Goal: Information Seeking & Learning: Learn about a topic

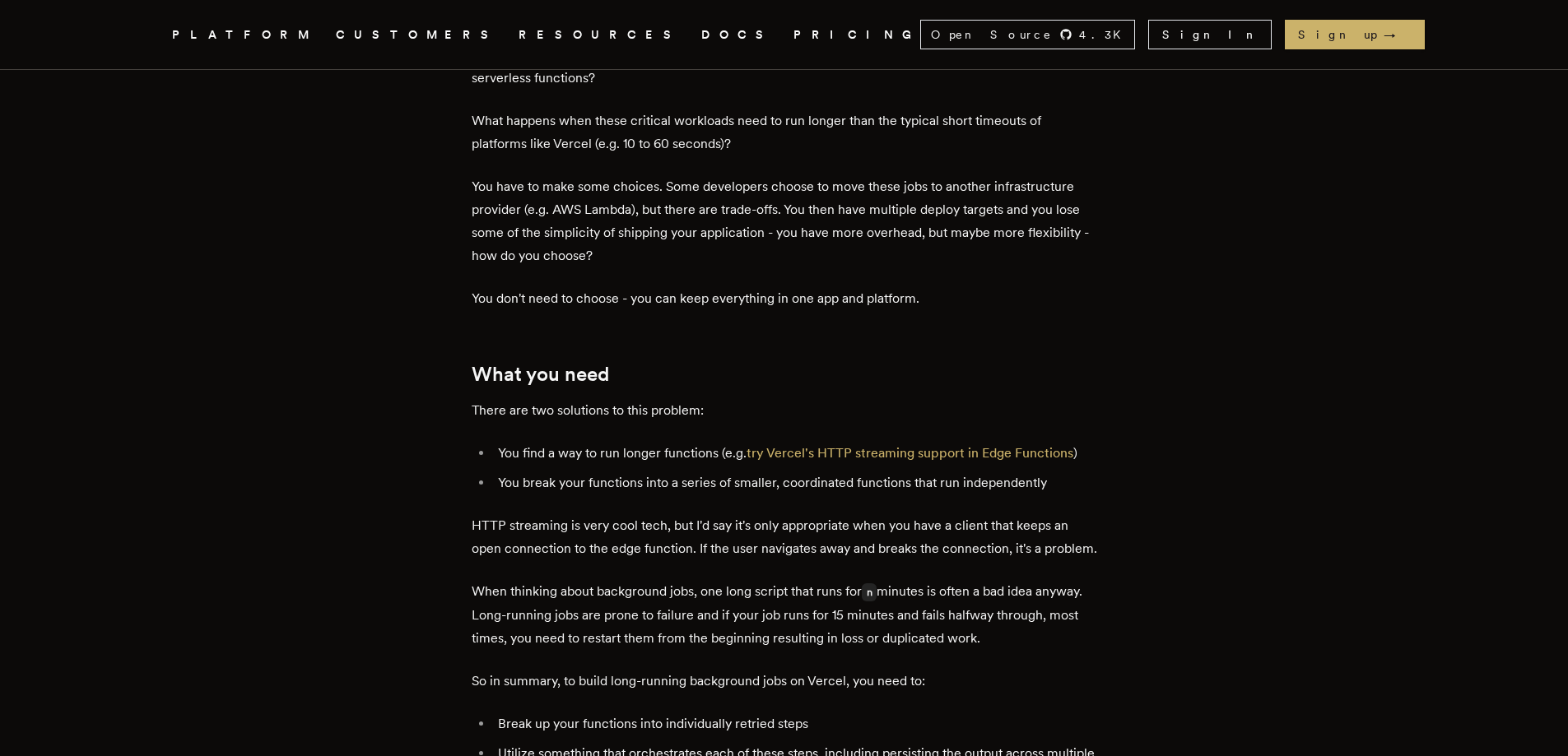
scroll to position [823, 0]
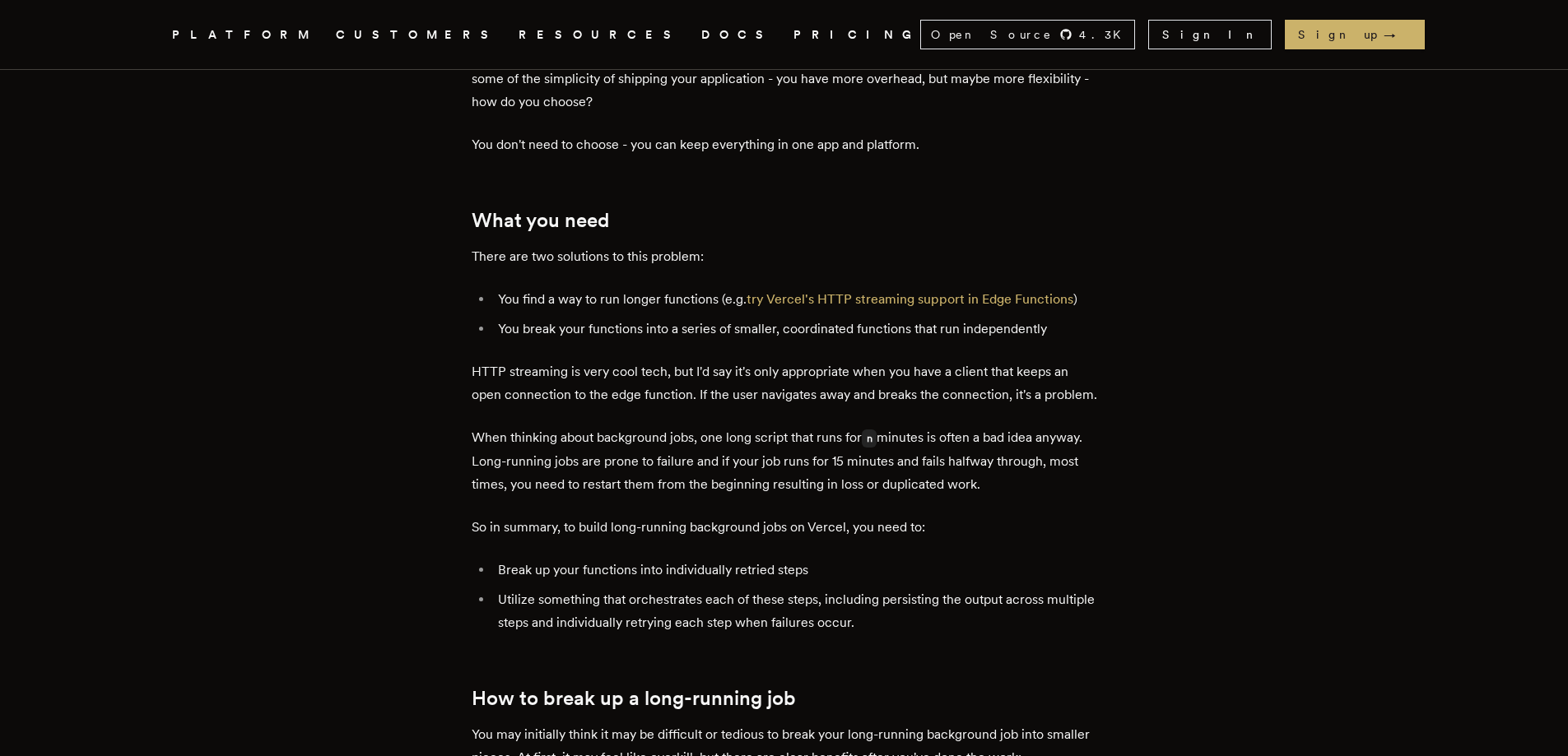
click at [794, 30] on link "PRICING" at bounding box center [857, 34] width 127 height 21
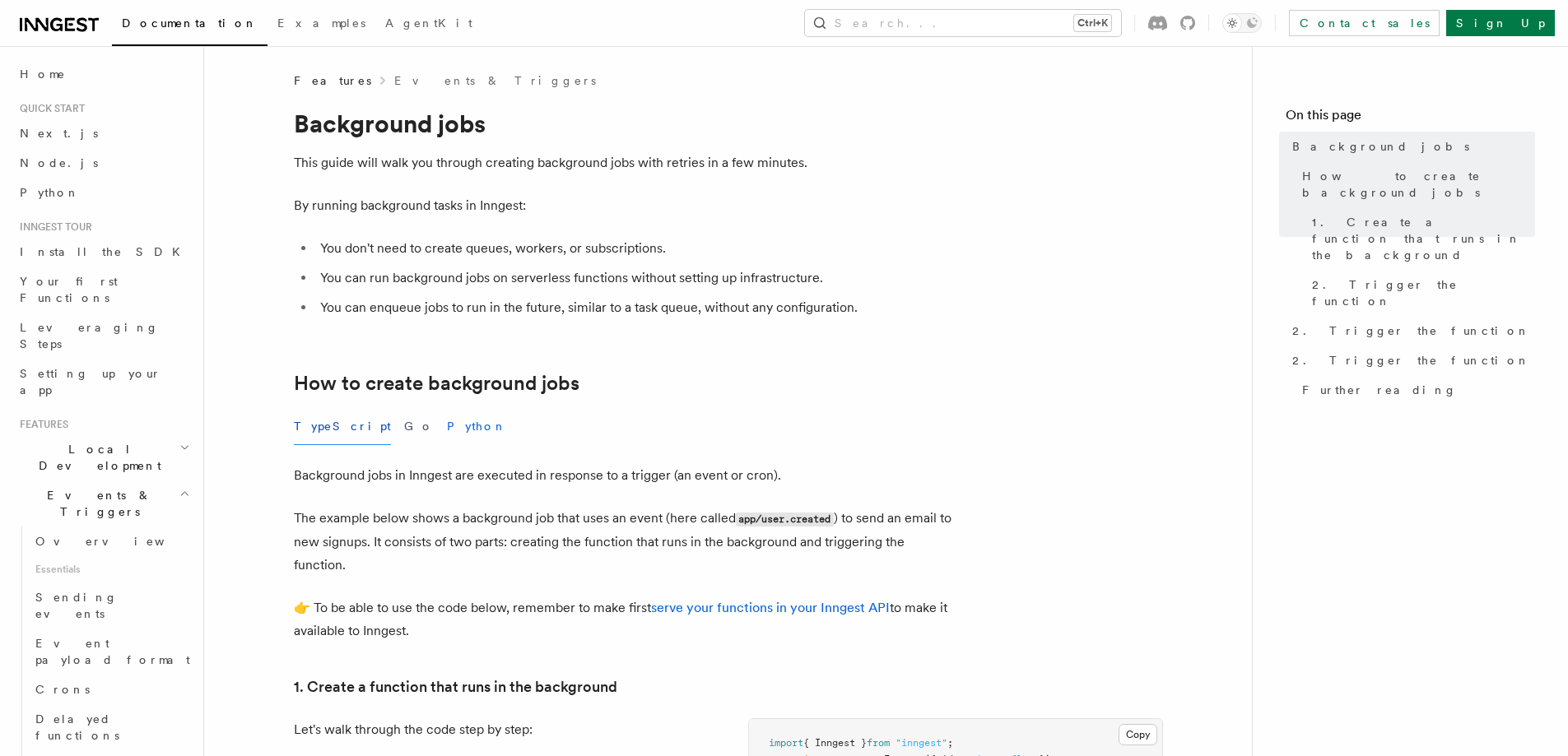
click at [447, 433] on button "Python" at bounding box center [476, 427] width 60 height 37
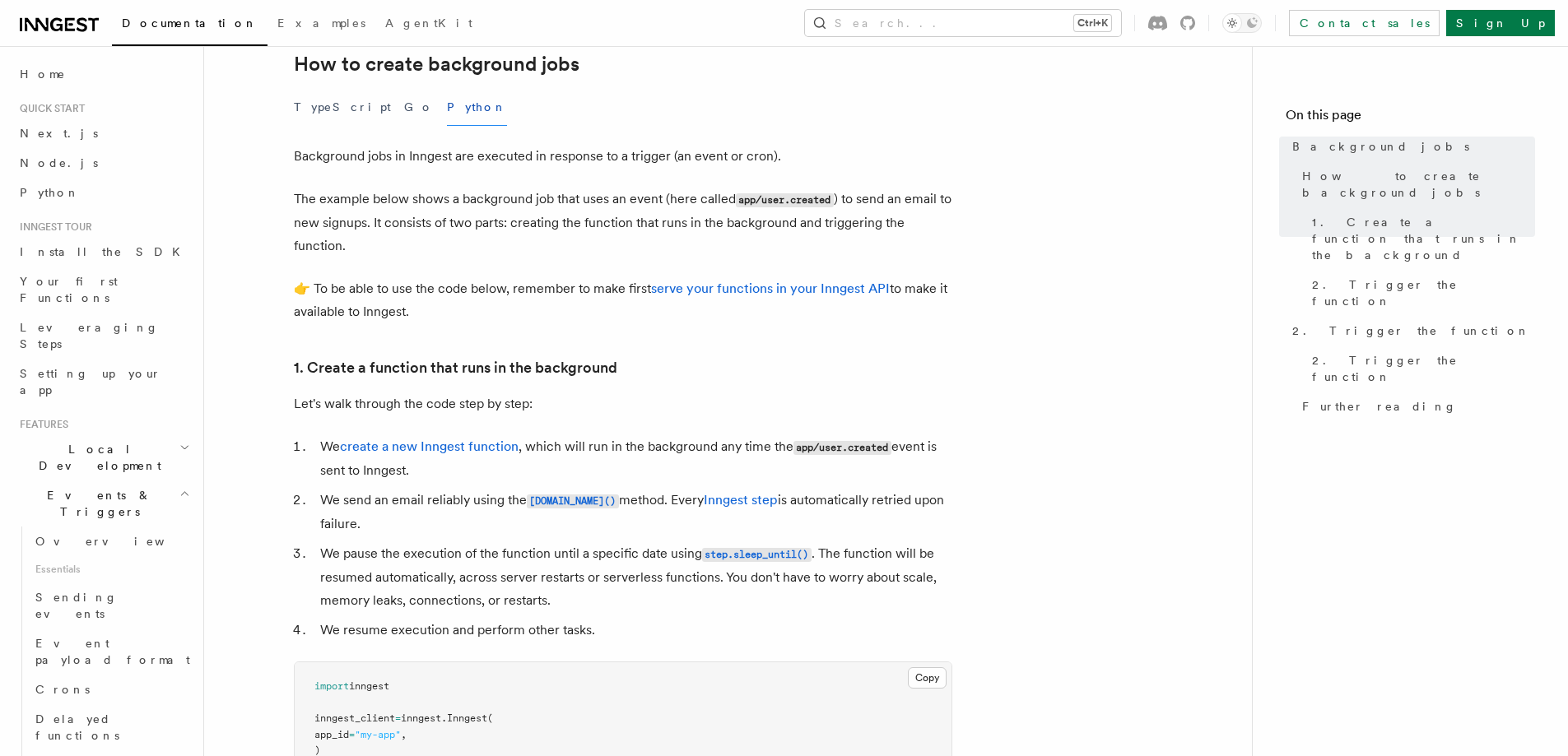
scroll to position [329, 0]
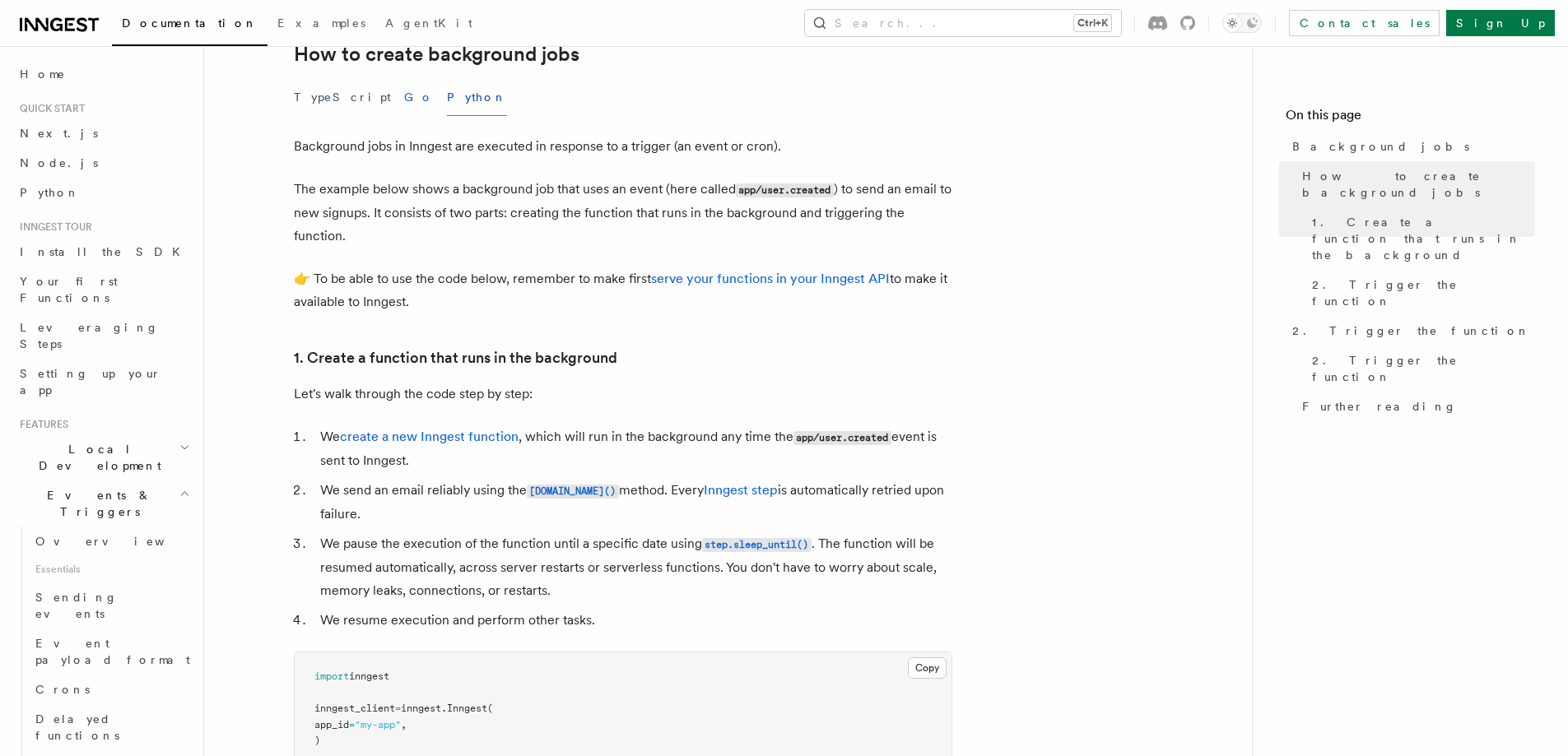
click at [404, 110] on button "Go" at bounding box center [419, 97] width 30 height 37
click at [333, 98] on button "TypeScript" at bounding box center [343, 97] width 97 height 37
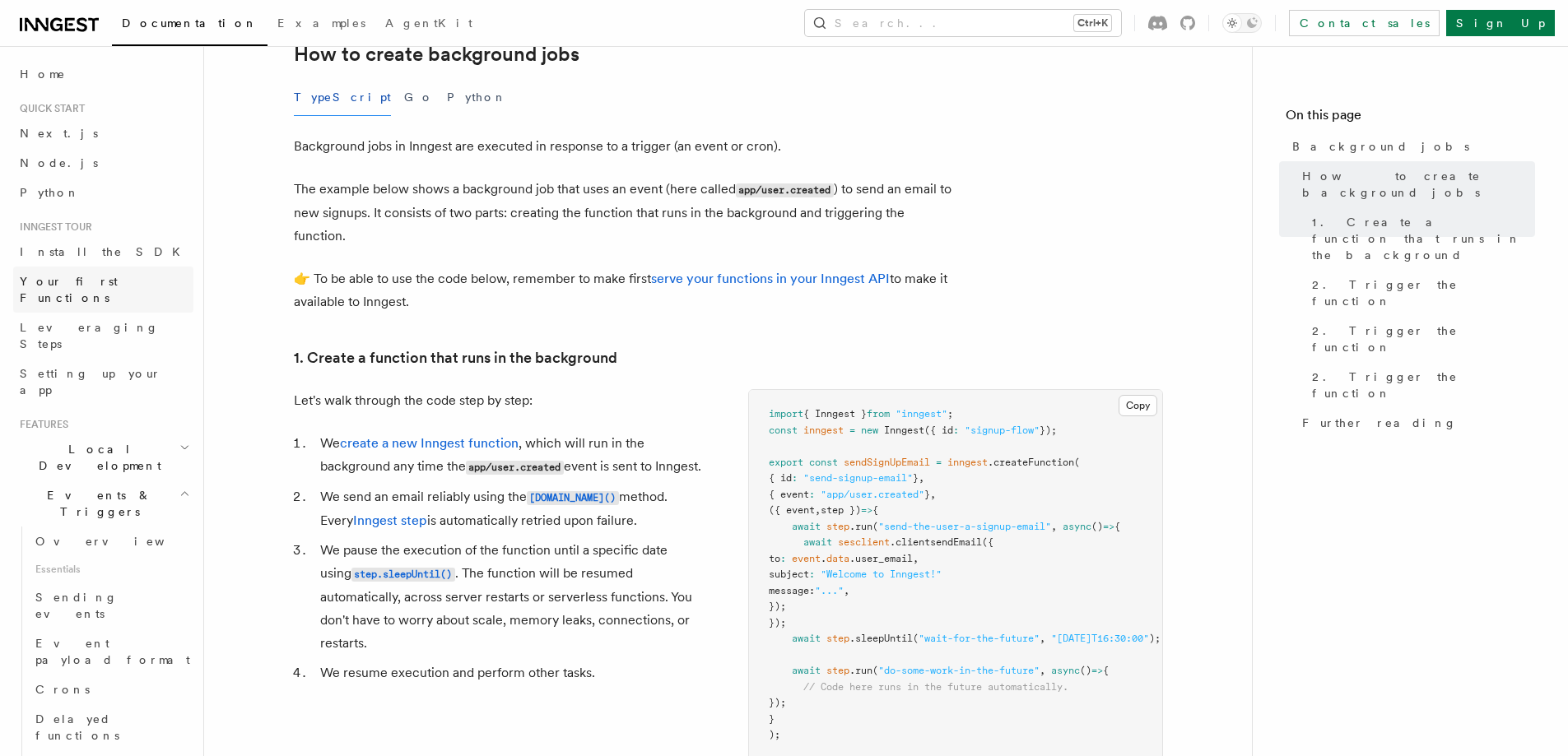
click at [111, 288] on span "Your first Functions" at bounding box center [106, 290] width 174 height 32
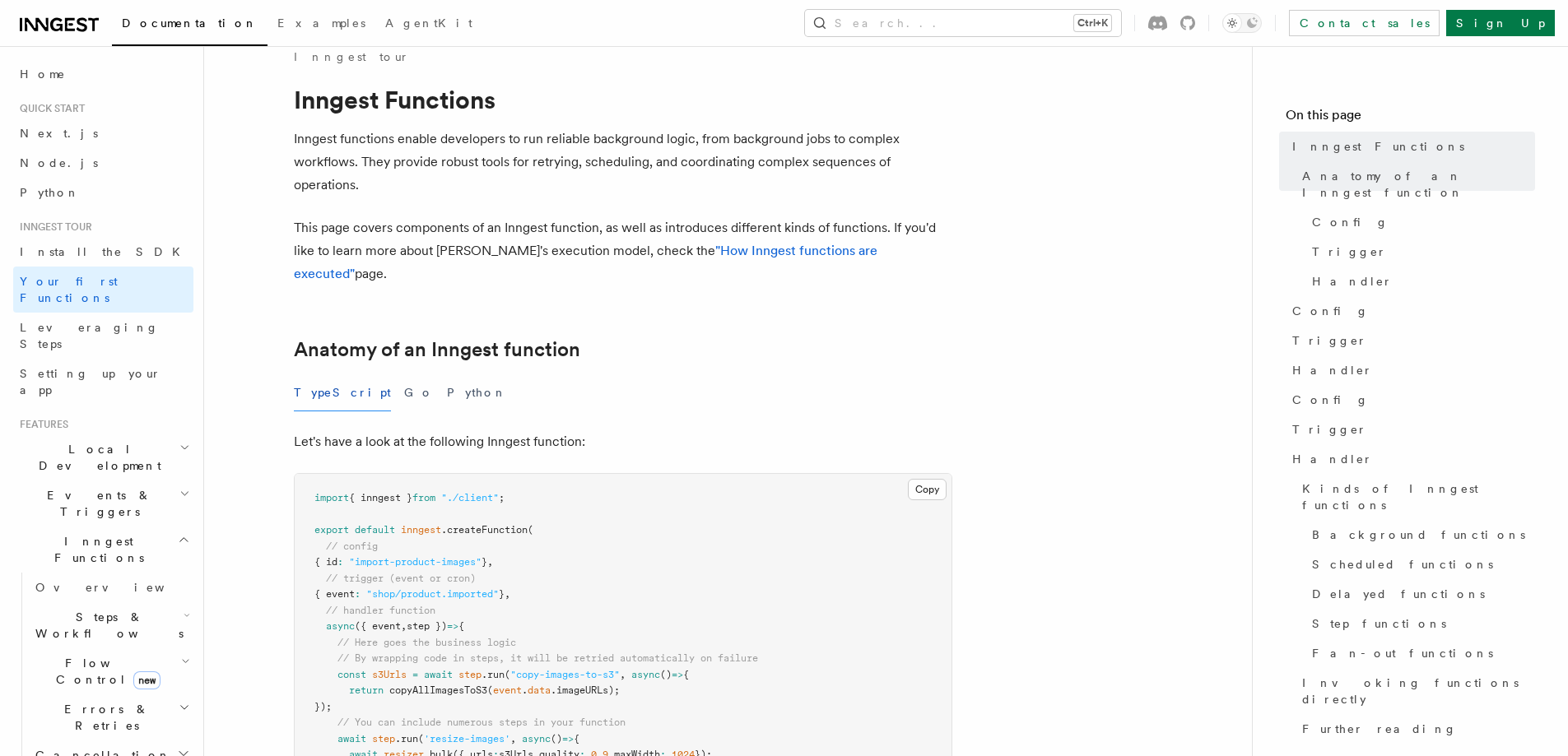
drag, startPoint x: 484, startPoint y: 217, endPoint x: 472, endPoint y: 216, distance: 12.0
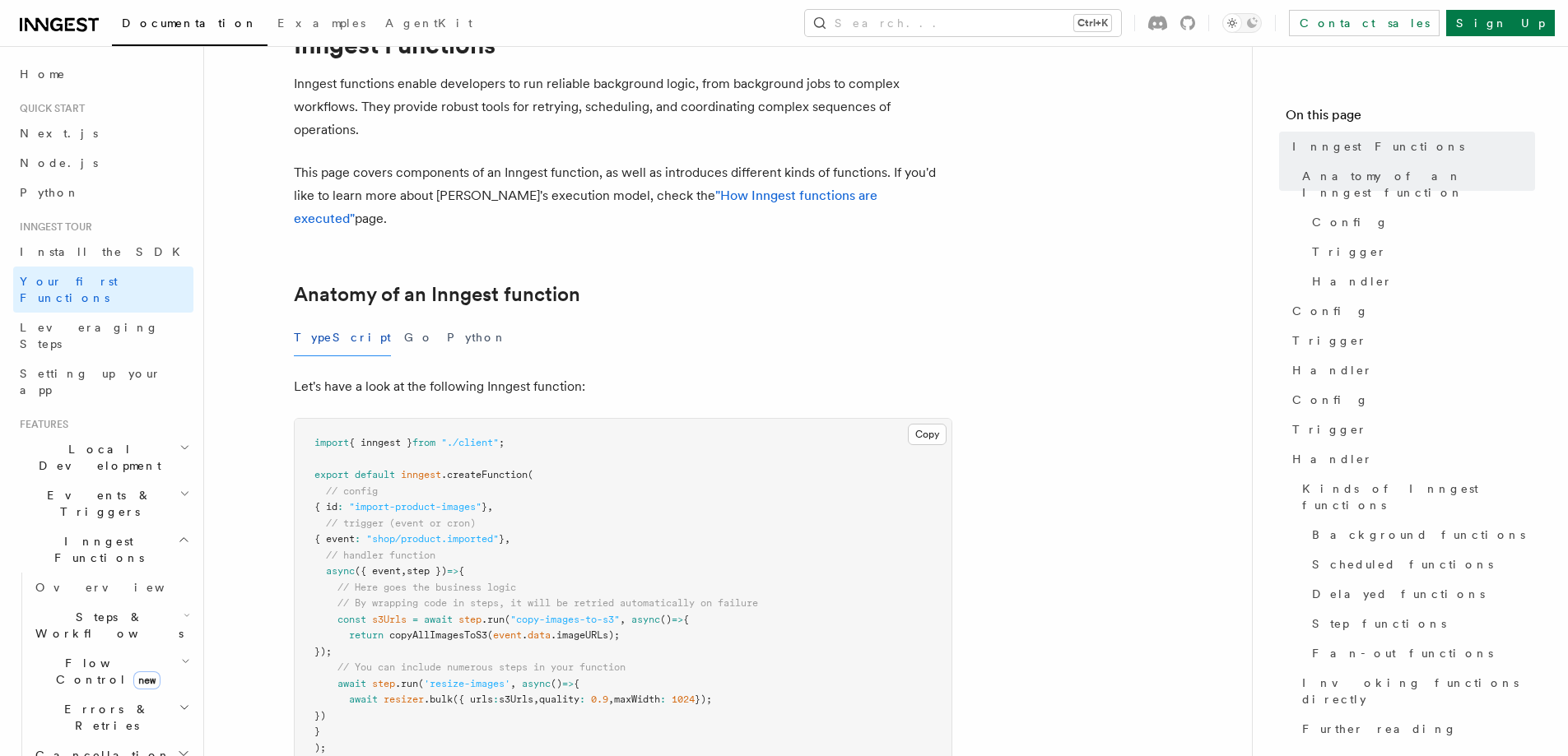
scroll to position [82, 0]
drag, startPoint x: 472, startPoint y: 216, endPoint x: 361, endPoint y: 191, distance: 113.8
drag, startPoint x: 361, startPoint y: 191, endPoint x: 282, endPoint y: 188, distance: 79.1
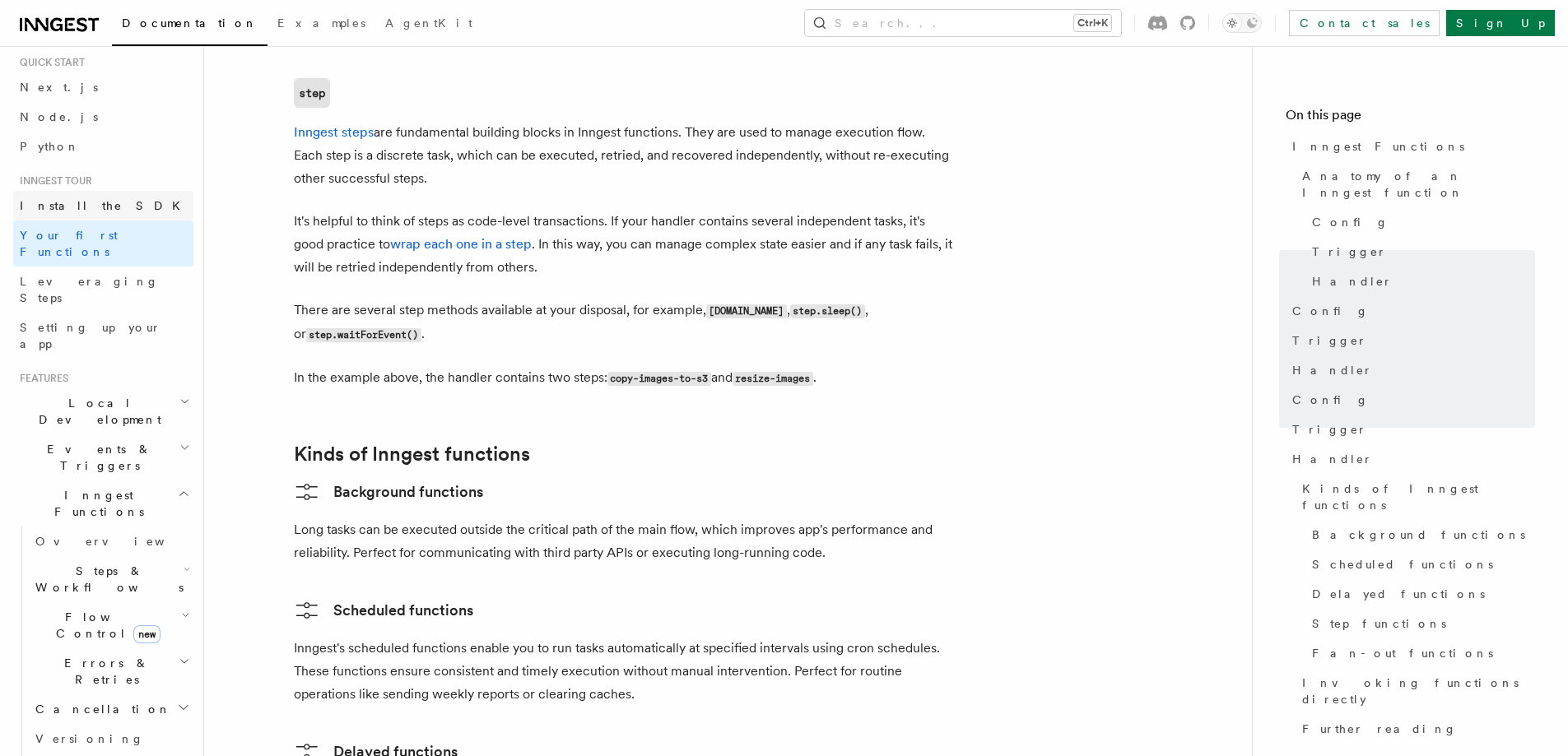
scroll to position [329, 0]
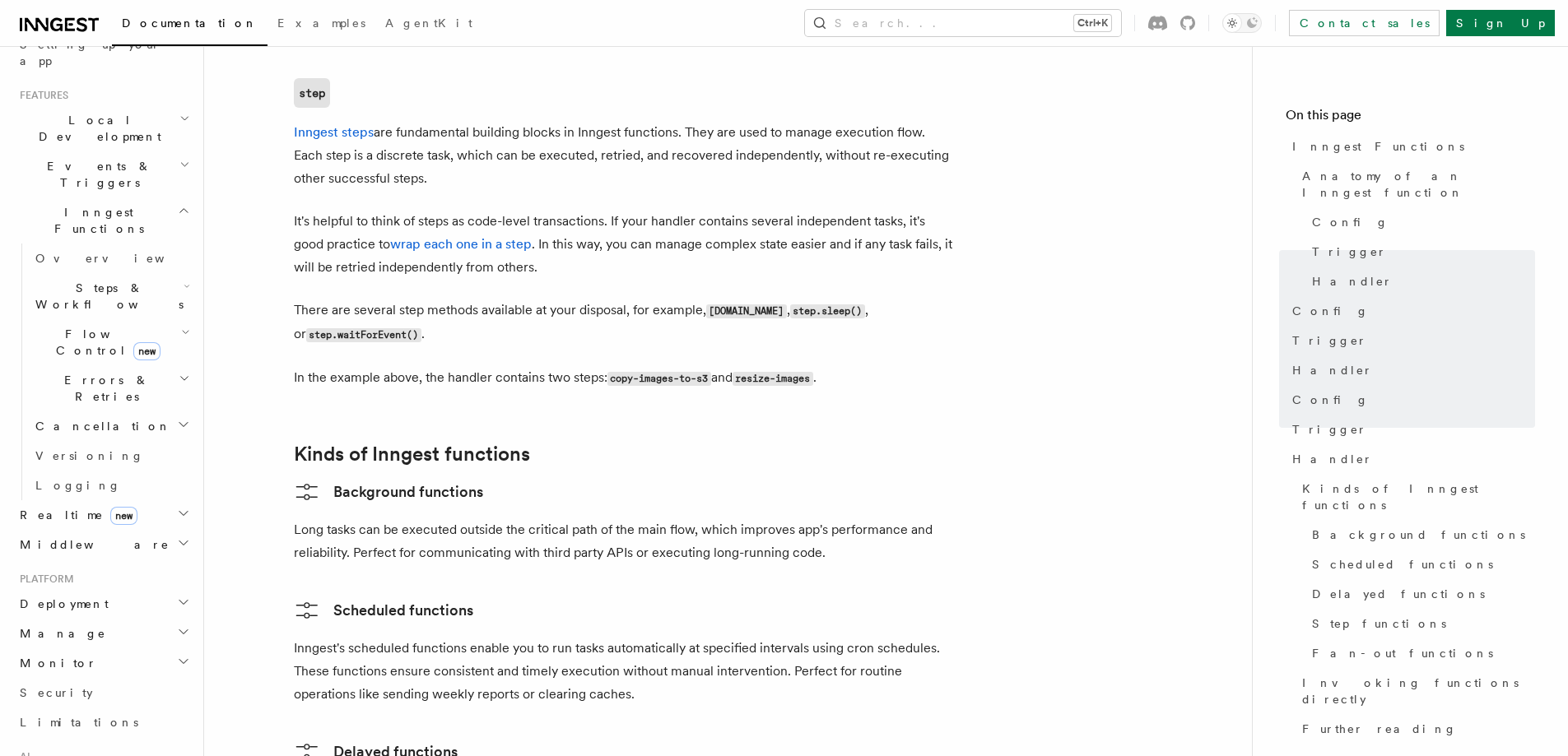
click at [171, 501] on h2 "Realtime new" at bounding box center [104, 515] width 180 height 30
click at [177, 507] on icon "button" at bounding box center [183, 513] width 14 height 14
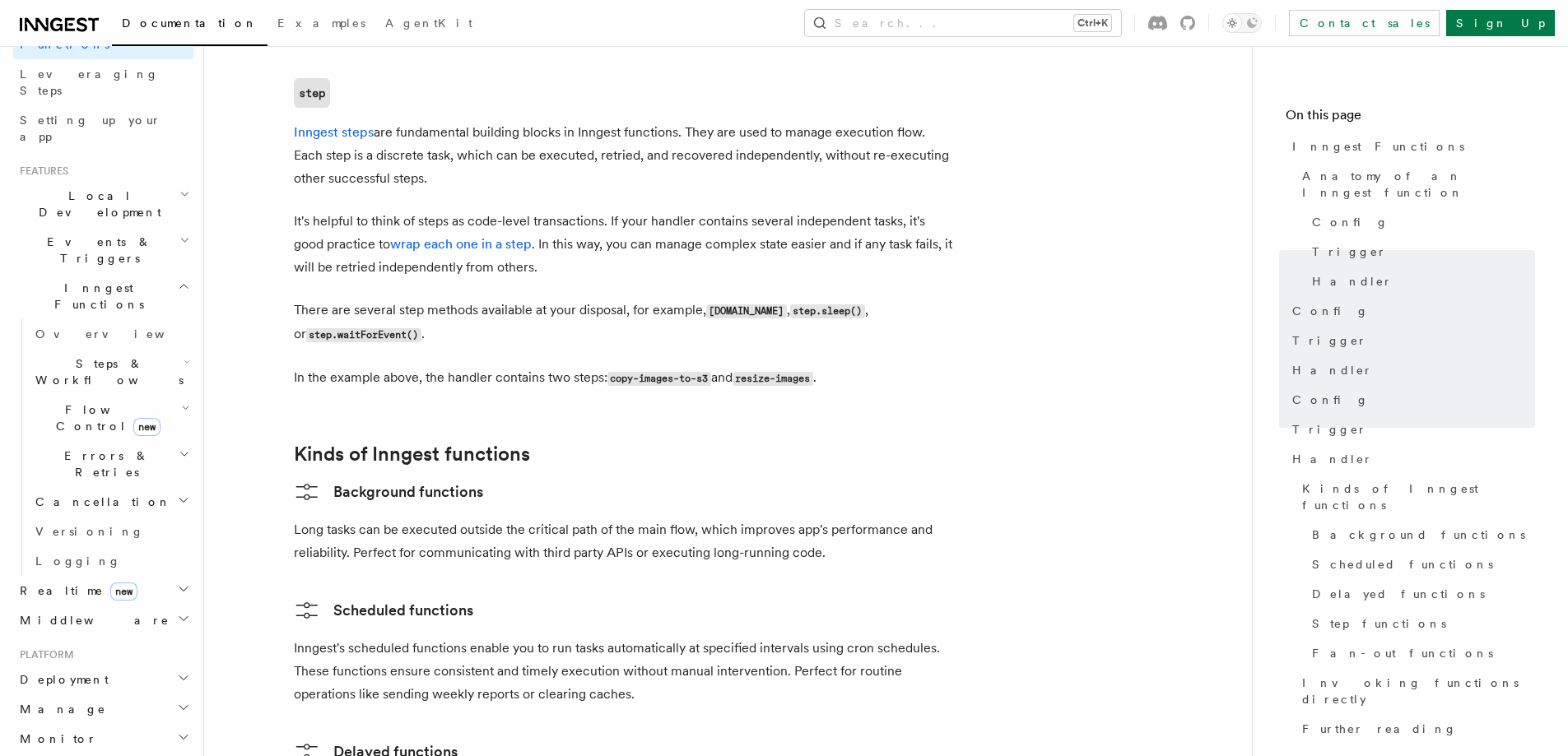
scroll to position [247, 0]
